Goal: Transaction & Acquisition: Purchase product/service

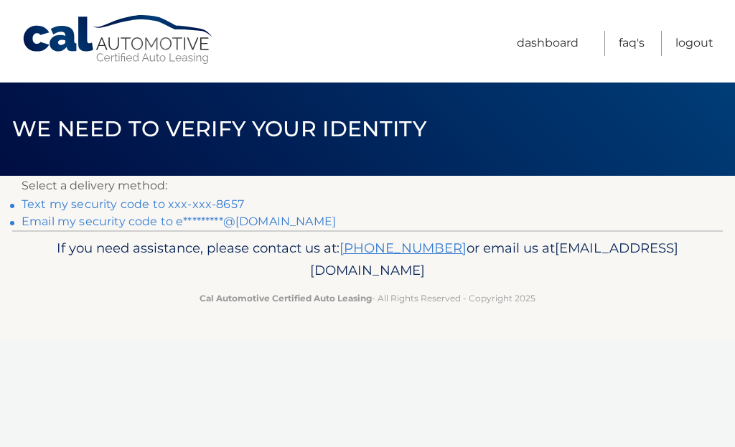
click at [9, 210] on section "Select a delivery method: Text my security code to xxx-xxx-8657 Email my securi…" at bounding box center [367, 203] width 735 height 55
click at [15, 210] on section "Select a delivery method: Text my security code to xxx-xxx-8657 Email my securi…" at bounding box center [367, 203] width 735 height 55
click at [16, 226] on section "Select a delivery method: Text my security code to xxx-xxx-8657 Email my securi…" at bounding box center [367, 203] width 735 height 55
click at [254, 218] on link "Email my security code to e*********@gmail.com" at bounding box center [179, 222] width 314 height 14
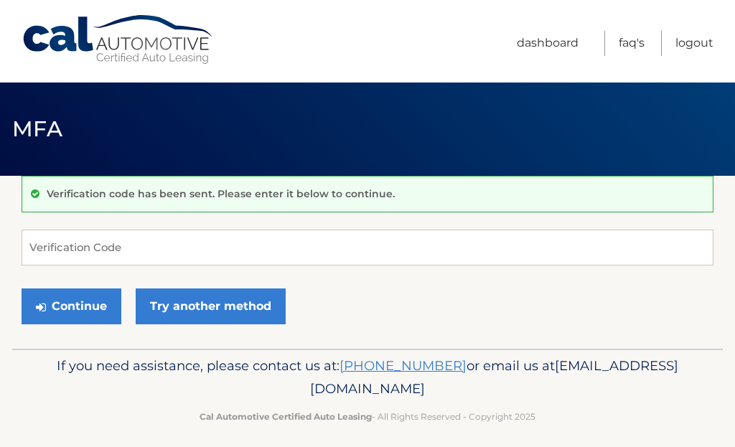
scroll to position [170, 0]
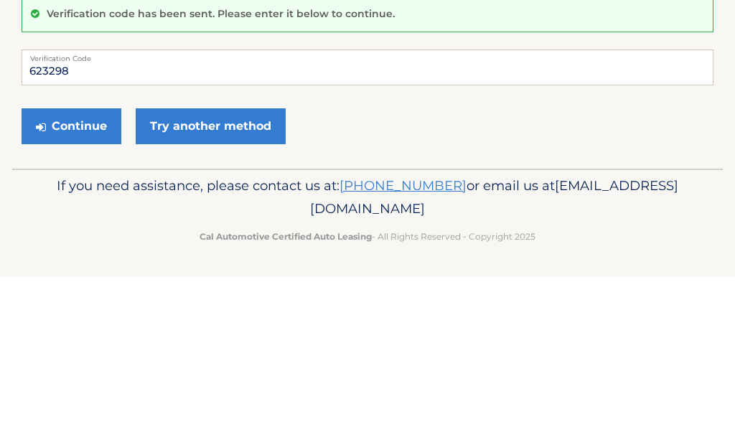
type input "623298"
click at [80, 279] on button "Continue" at bounding box center [72, 297] width 100 height 36
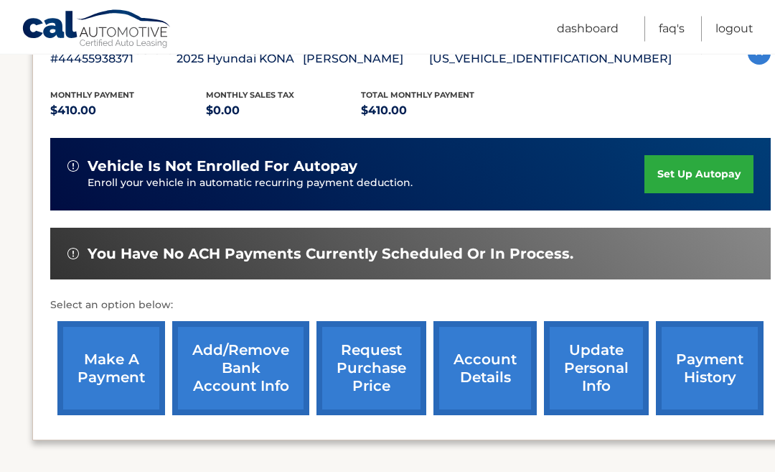
scroll to position [281, 0]
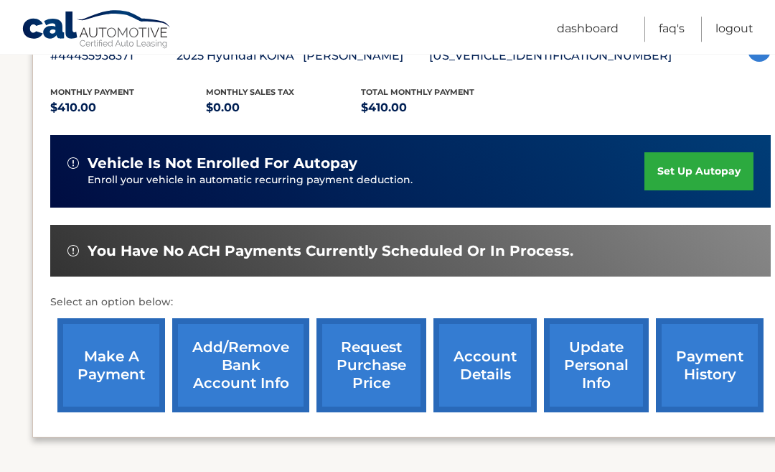
click at [108, 358] on link "make a payment" at bounding box center [111, 365] width 108 height 94
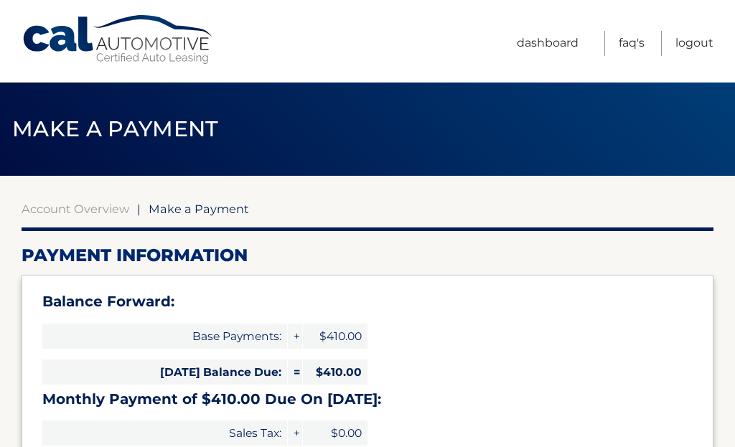
select select "ODhiMWMxYmEtMWYxMy00NzNjLTg3ODItZDU2Y2E1NmI2ZGYy"
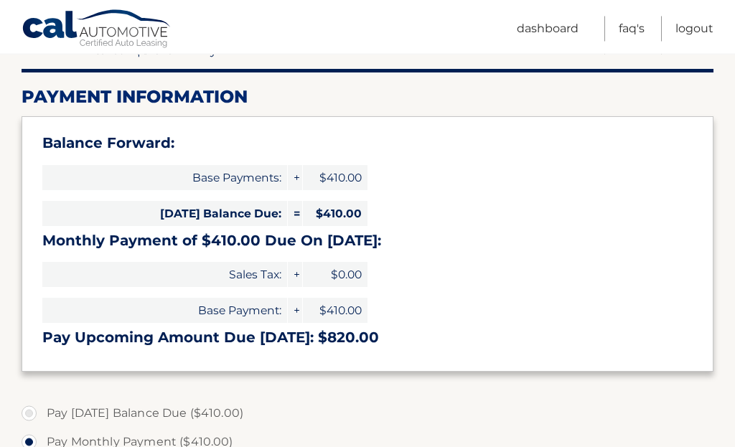
scroll to position [162, 0]
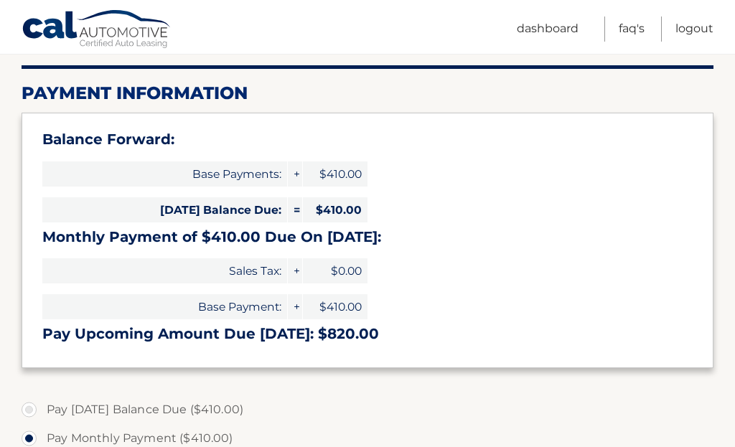
click at [32, 438] on label "Pay Monthly Payment ($410.00)" at bounding box center [368, 438] width 692 height 29
click at [32, 438] on input "Pay Monthly Payment ($410.00)" at bounding box center [34, 435] width 14 height 23
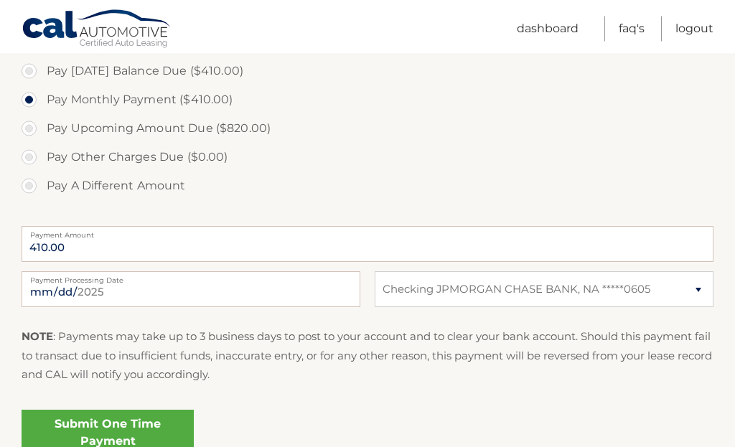
scroll to position [501, 0]
click at [144, 432] on link "Submit One Time Payment" at bounding box center [108, 433] width 172 height 46
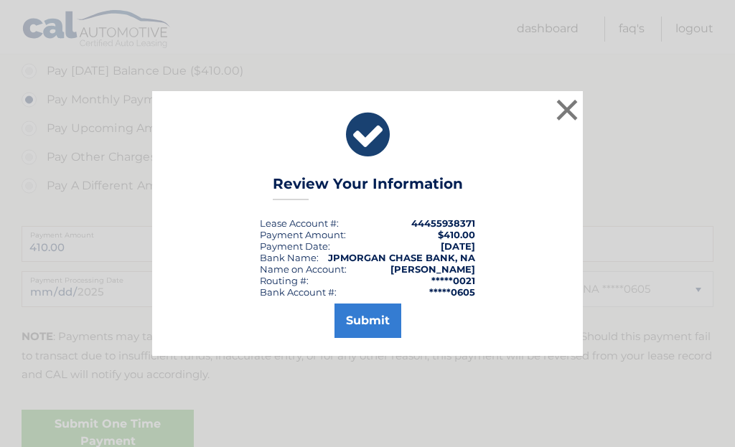
click at [377, 338] on button "Submit" at bounding box center [368, 321] width 67 height 34
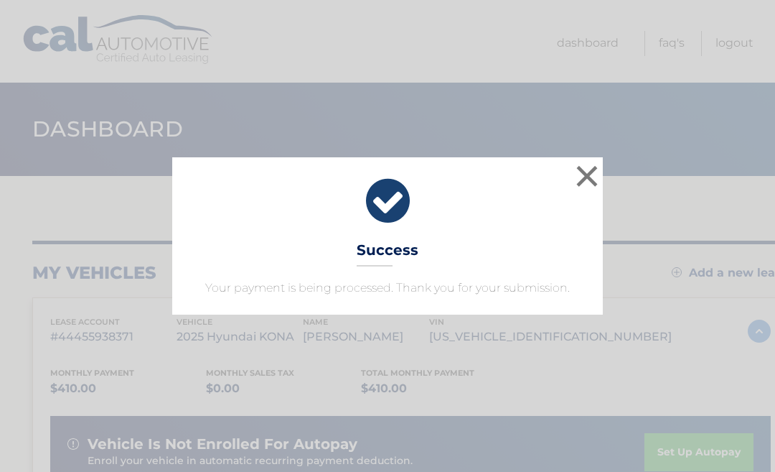
scroll to position [6, 0]
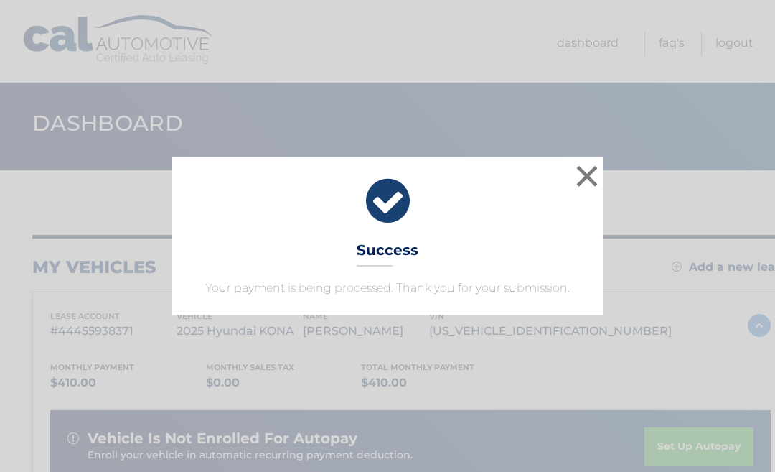
click at [592, 168] on button "×" at bounding box center [587, 176] width 29 height 29
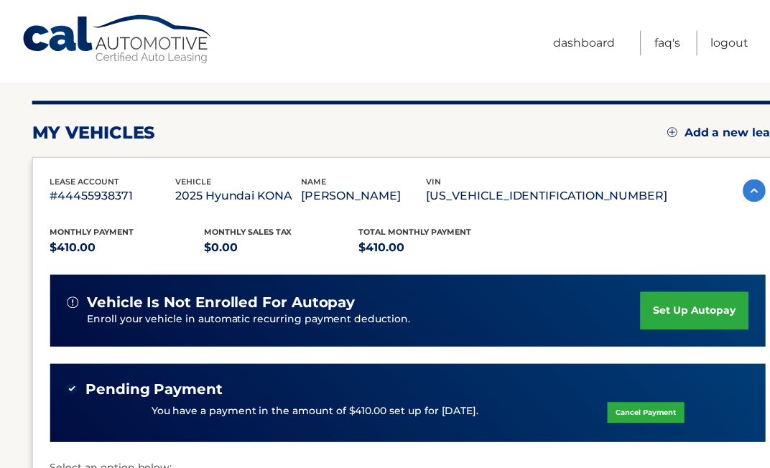
scroll to position [73, 0]
